Goal: Task Accomplishment & Management: Use online tool/utility

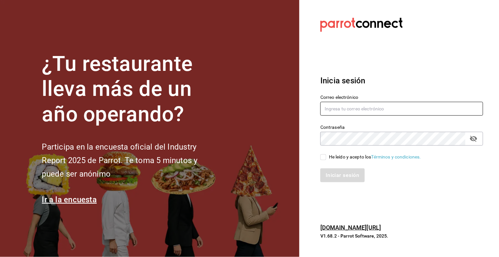
type input "[PERSON_NAME][EMAIL_ADDRESS][DOMAIN_NAME]"
click at [323, 159] on input "He leído y acepto los Términos y condiciones." at bounding box center [324, 157] width 6 height 6
checkbox input "true"
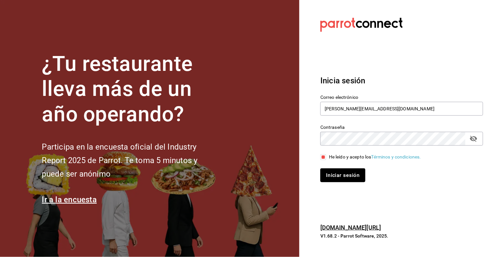
click at [326, 176] on button "Iniciar sesión" at bounding box center [343, 175] width 45 height 14
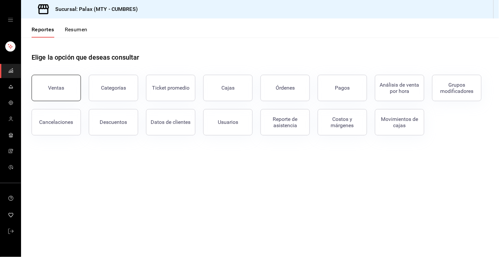
click at [46, 98] on button "Ventas" at bounding box center [56, 88] width 49 height 26
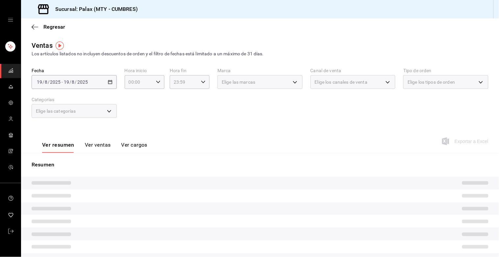
click at [111, 83] on div "[DATE] [DATE] - [DATE] [DATE]" at bounding box center [74, 82] width 85 height 14
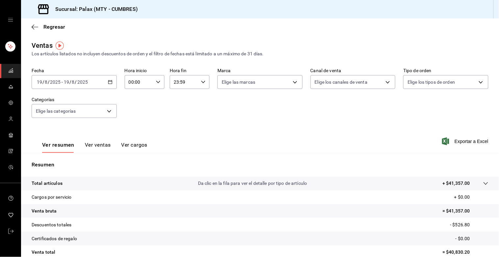
click at [111, 83] on \(Stroke\) "button" at bounding box center [110, 82] width 4 height 4
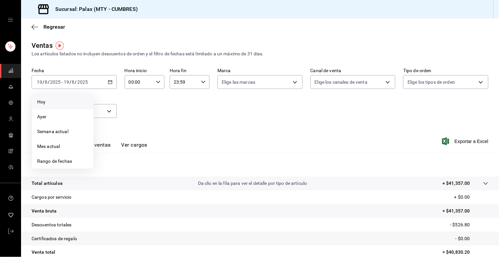
click at [50, 101] on span "Hoy" at bounding box center [62, 101] width 51 height 7
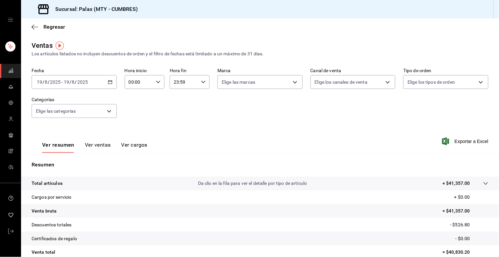
click at [157, 82] on icon "button" at bounding box center [158, 82] width 5 height 5
click at [135, 134] on button "02" at bounding box center [133, 130] width 17 height 13
click at [158, 83] on div at bounding box center [249, 128] width 499 height 257
click at [158, 84] on icon "button" at bounding box center [158, 82] width 5 height 5
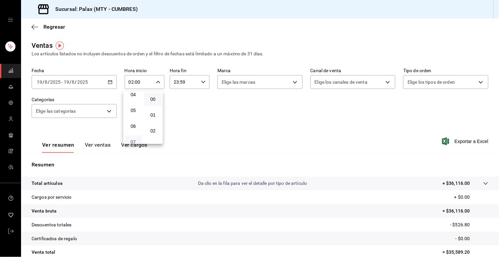
click at [133, 141] on span "07" at bounding box center [133, 141] width 9 height 5
type input "07:00"
click at [203, 85] on div at bounding box center [249, 128] width 499 height 257
click at [200, 86] on div "23:59 Hora fin" at bounding box center [190, 82] width 40 height 14
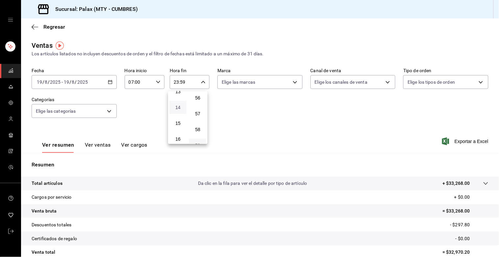
click at [176, 105] on span "14" at bounding box center [177, 107] width 9 height 5
type input "14:59"
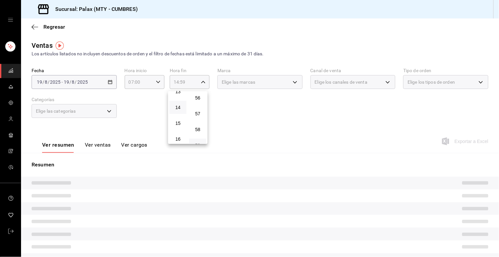
click at [144, 109] on div at bounding box center [249, 128] width 499 height 257
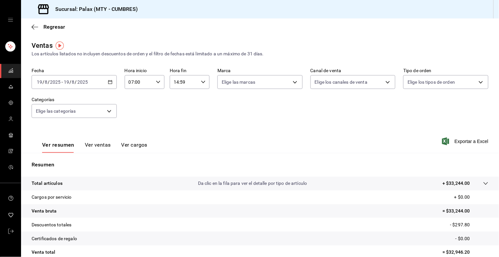
click at [98, 147] on button "Ver ventas" at bounding box center [98, 147] width 26 height 11
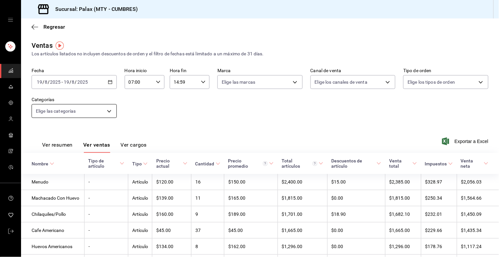
click at [110, 112] on body "Sucursal: Palax (MTY - CUMBRES) Regresar Ventas Los artículos listados no inclu…" at bounding box center [249, 128] width 499 height 257
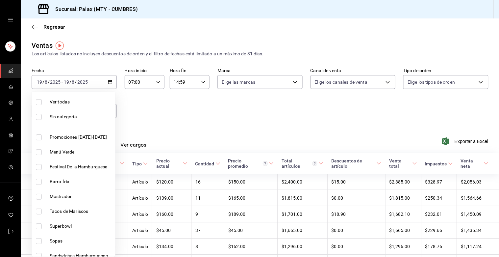
click at [40, 198] on input "checkbox" at bounding box center [39, 197] width 6 height 6
checkbox input "true"
type input "f2dae4ce-bbab-4ca5-92d1-59dc07dbf672"
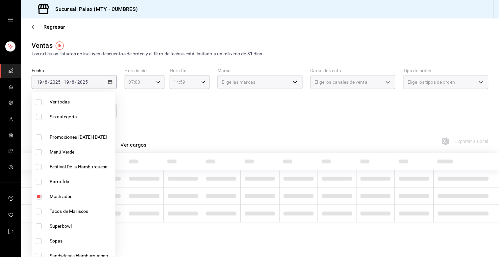
click at [173, 132] on div at bounding box center [249, 128] width 499 height 257
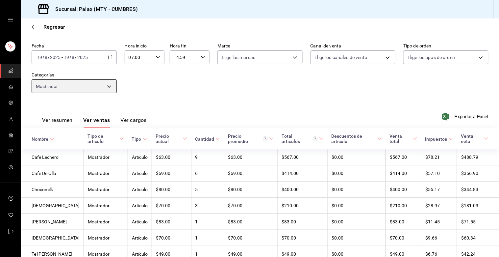
scroll to position [61, 0]
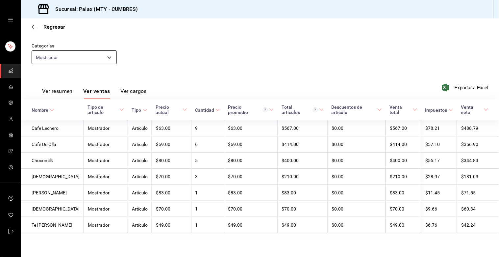
click at [111, 49] on body "Sucursal: Palax (MTY - CUMBRES) Regresar Ventas Los artículos listados no inclu…" at bounding box center [249, 128] width 499 height 257
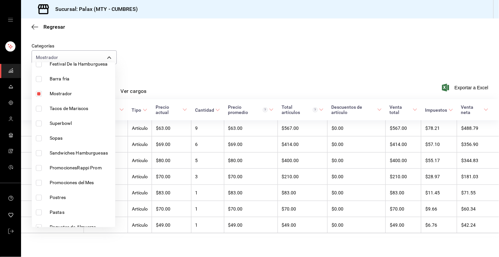
click at [37, 94] on input "checkbox" at bounding box center [39, 94] width 6 height 6
checkbox input "false"
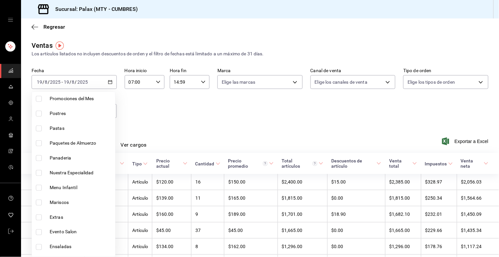
scroll to position [219, 0]
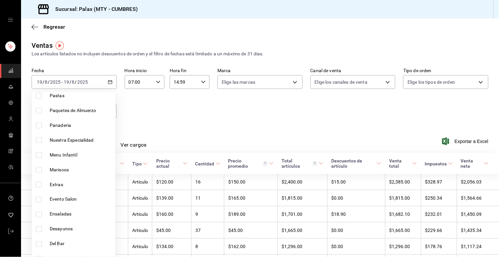
click at [38, 245] on input "checkbox" at bounding box center [39, 244] width 6 height 6
checkbox input "true"
type input "5041f980-30f3-428d-be8c-286edc227efb"
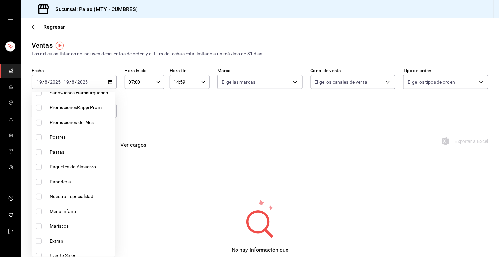
scroll to position [146, 0]
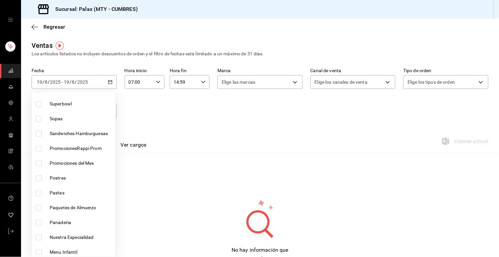
click at [39, 134] on ul "Ver todas Sin categoría Promociones Julio-Agosto 2025 Menú Verde Festival De la…" at bounding box center [73, 52] width 83 height 165
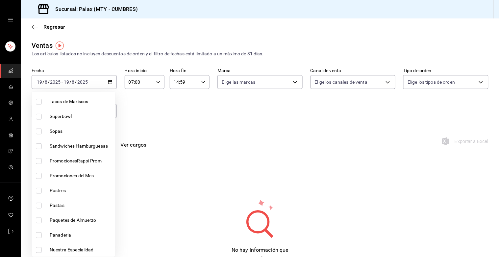
click at [39, 190] on input "checkbox" at bounding box center [39, 191] width 6 height 6
checkbox input "true"
type input "5041f980-30f3-428d-be8c-286edc227efb,6970ed2c-64d9-4fee-a1ac-8fe23c7e63ab"
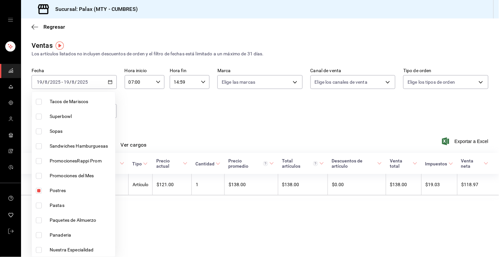
click at [181, 124] on div at bounding box center [249, 128] width 499 height 257
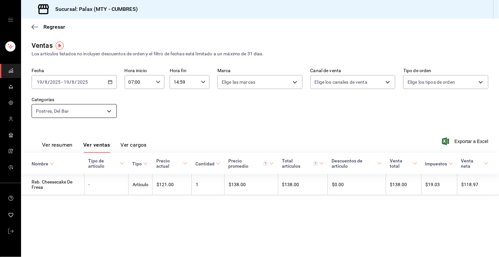
click at [109, 109] on body "Sucursal: Palax (MTY - CUMBRES) Regresar Ventas Los artículos listados no inclu…" at bounding box center [249, 128] width 499 height 257
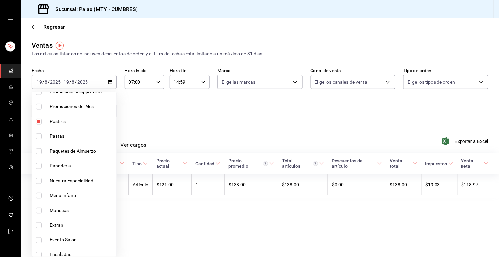
scroll to position [183, 0]
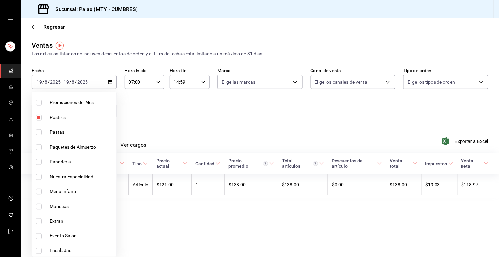
click at [37, 163] on input "checkbox" at bounding box center [39, 162] width 6 height 6
checkbox input "true"
type input "5041f980-30f3-428d-be8c-286edc227efb,6970ed2c-64d9-4fee-a1ac-8fe23c7e63ab,c1857…"
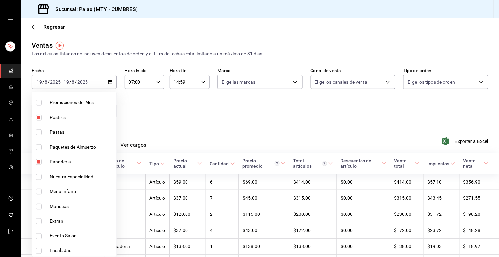
click at [146, 128] on div at bounding box center [249, 128] width 499 height 257
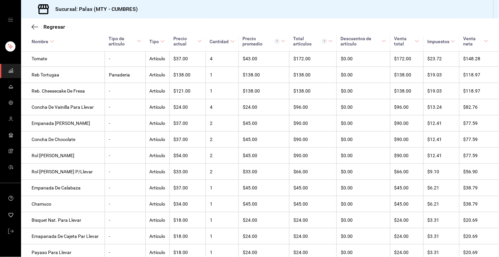
scroll to position [180, 0]
